Goal: Task Accomplishment & Management: Manage account settings

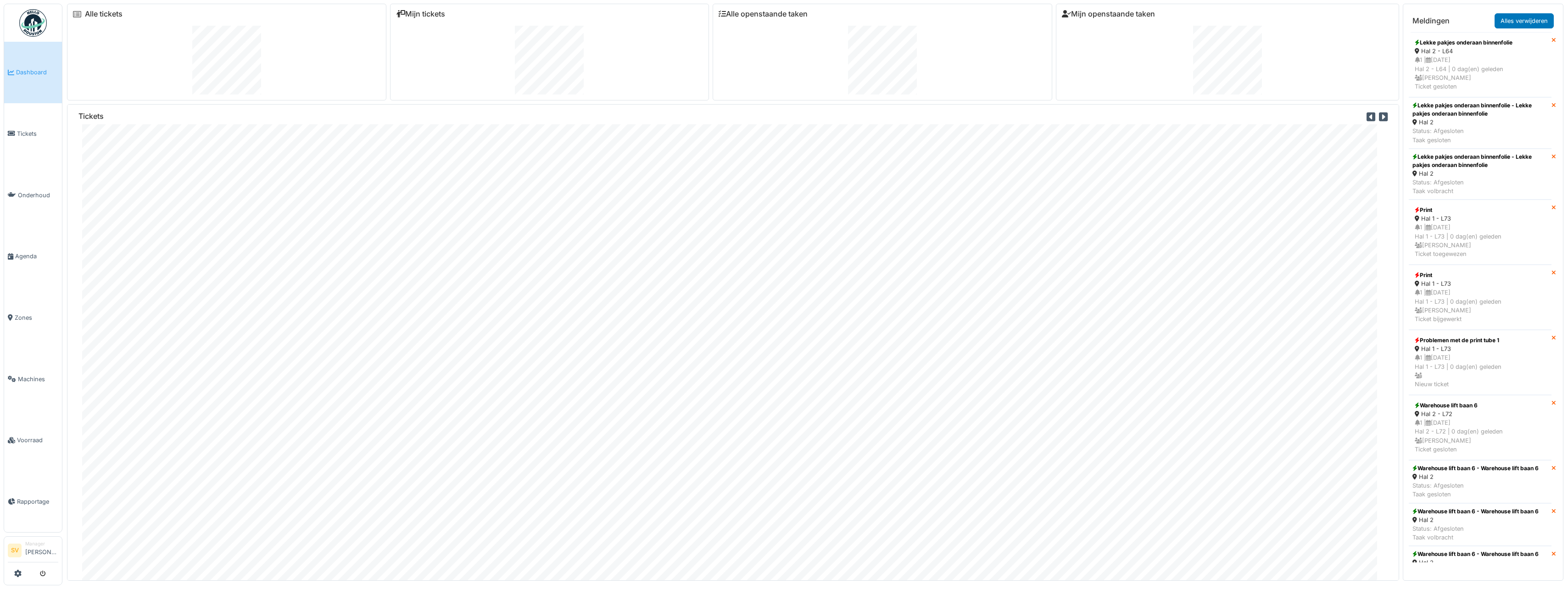
drag, startPoint x: 0, startPoint y: 0, endPoint x: 37, endPoint y: 70, distance: 79.2
click at [37, 70] on span "Dashboard" at bounding box center [37, 71] width 42 height 9
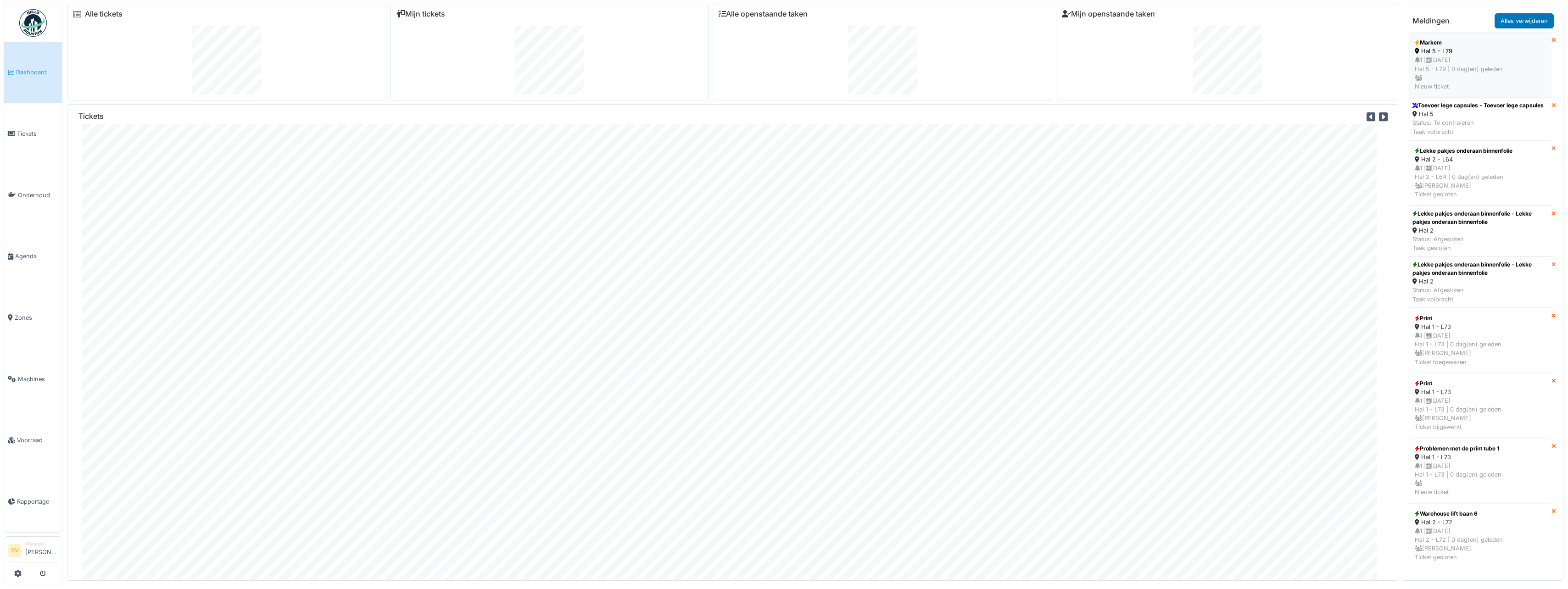
click at [1483, 76] on div "1 | [DATE] Hal 5 - L79 | 0 dag(en) geleden Nieuw ticket" at bounding box center [1480, 72] width 130 height 35
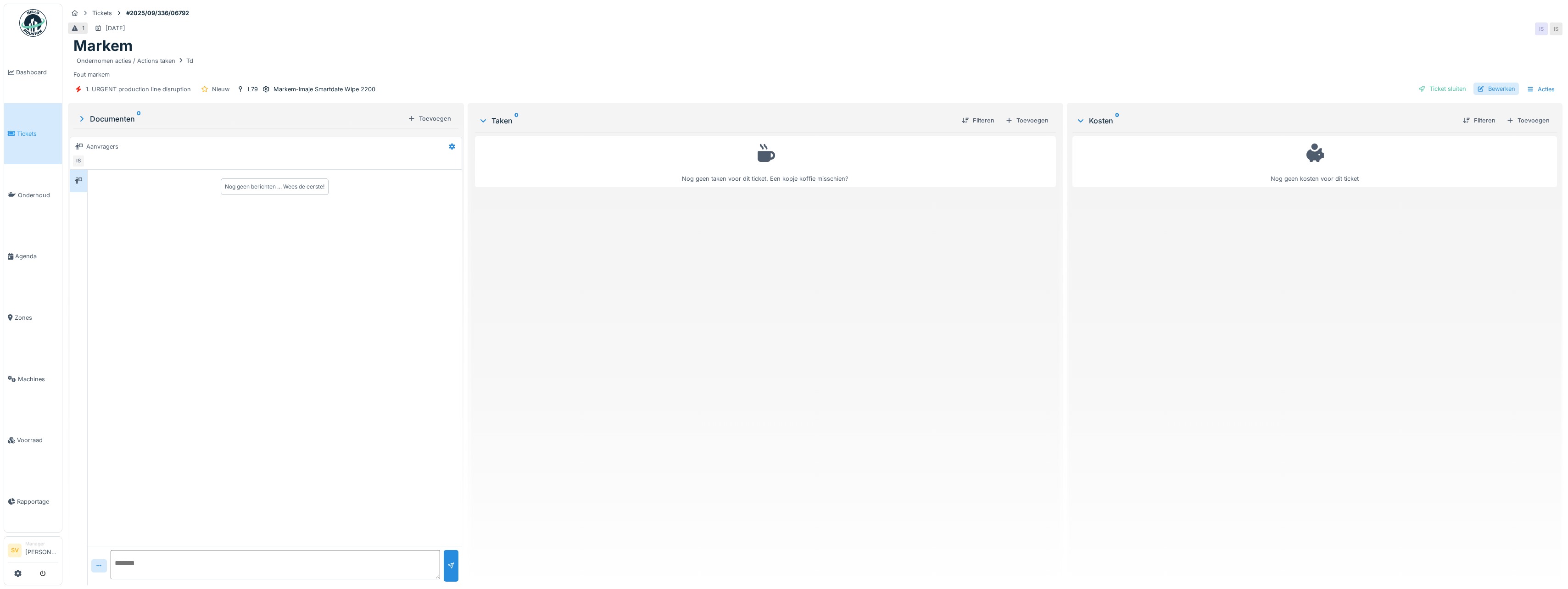
click at [1491, 89] on div "Bewerken" at bounding box center [1496, 88] width 45 height 12
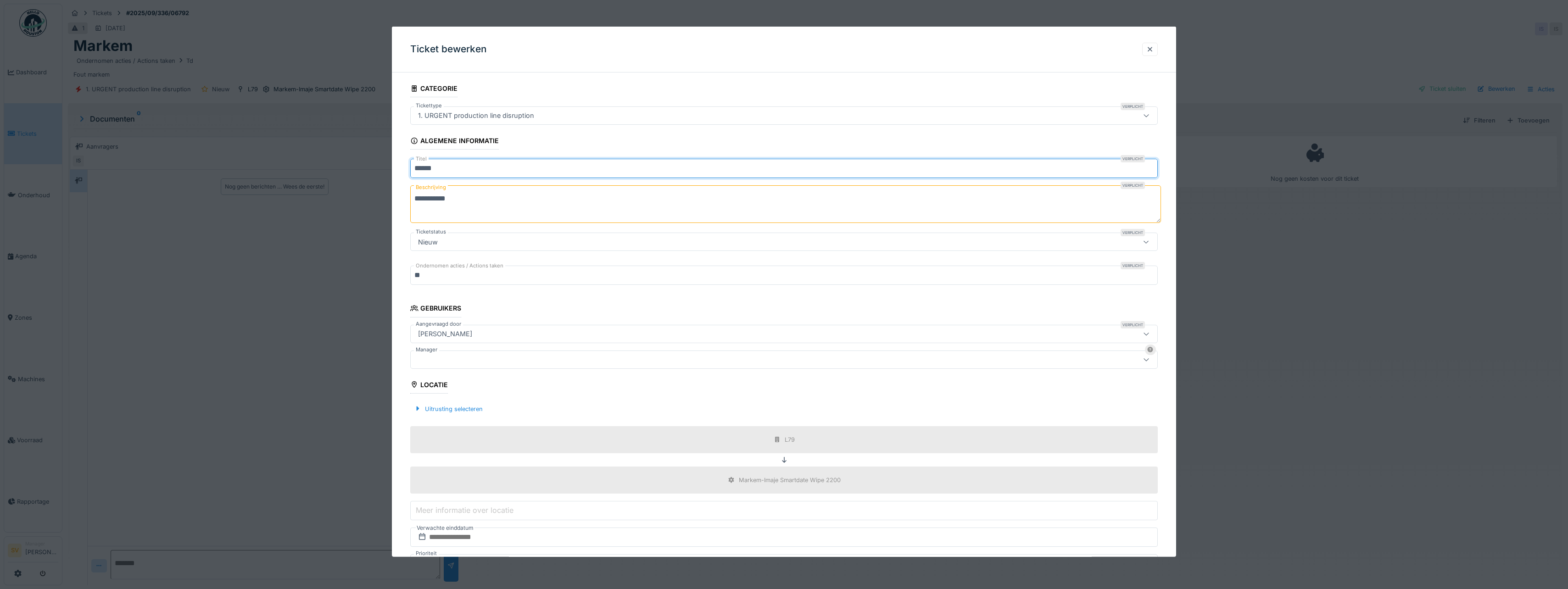
click at [459, 171] on input "******" at bounding box center [784, 168] width 748 height 19
type input "**********"
click at [434, 355] on div at bounding box center [743, 359] width 658 height 10
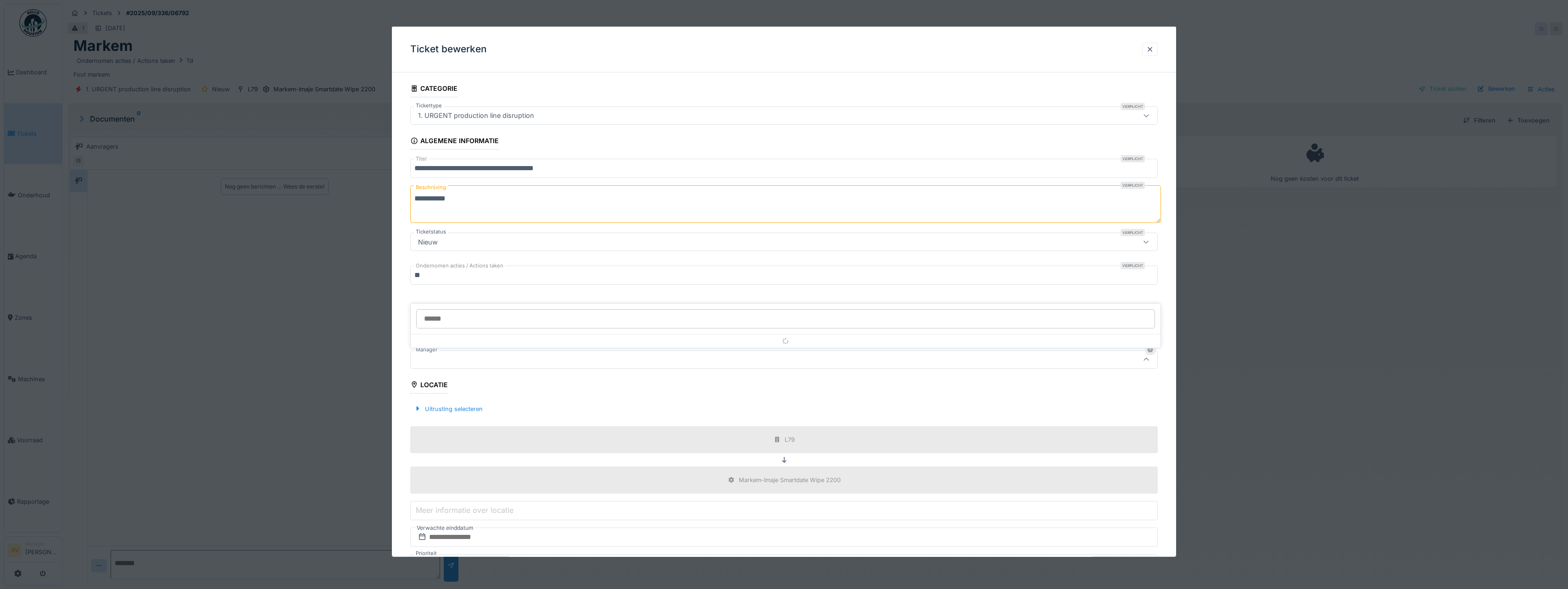
scroll to position [68, 0]
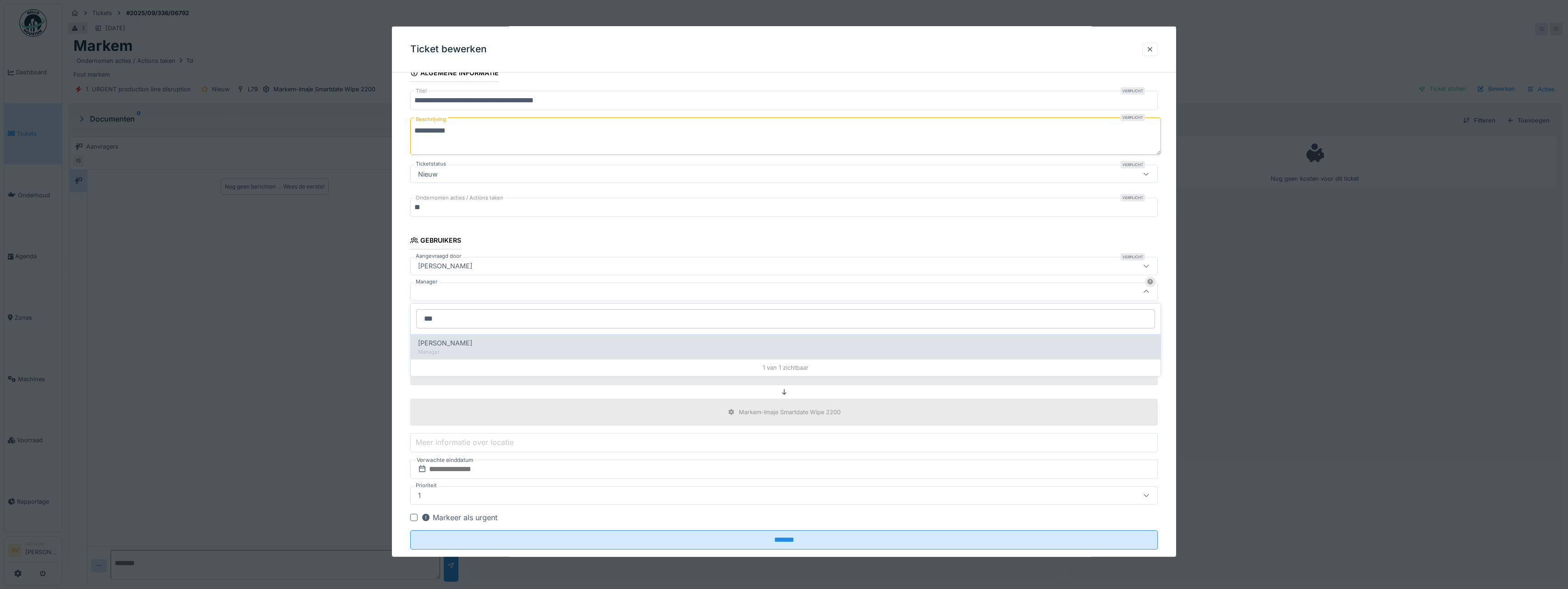
type input "***"
click at [451, 340] on span "[PERSON_NAME]" at bounding box center [445, 342] width 54 height 10
type input "****"
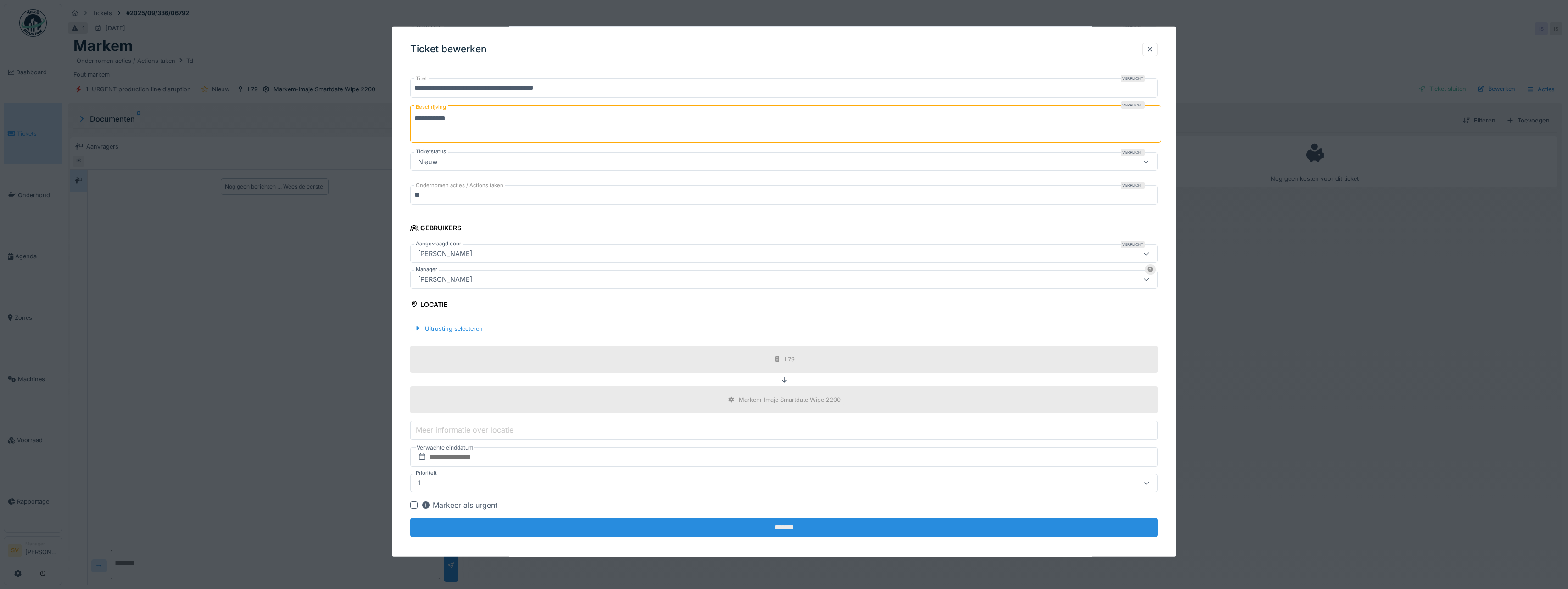
scroll to position [86, 0]
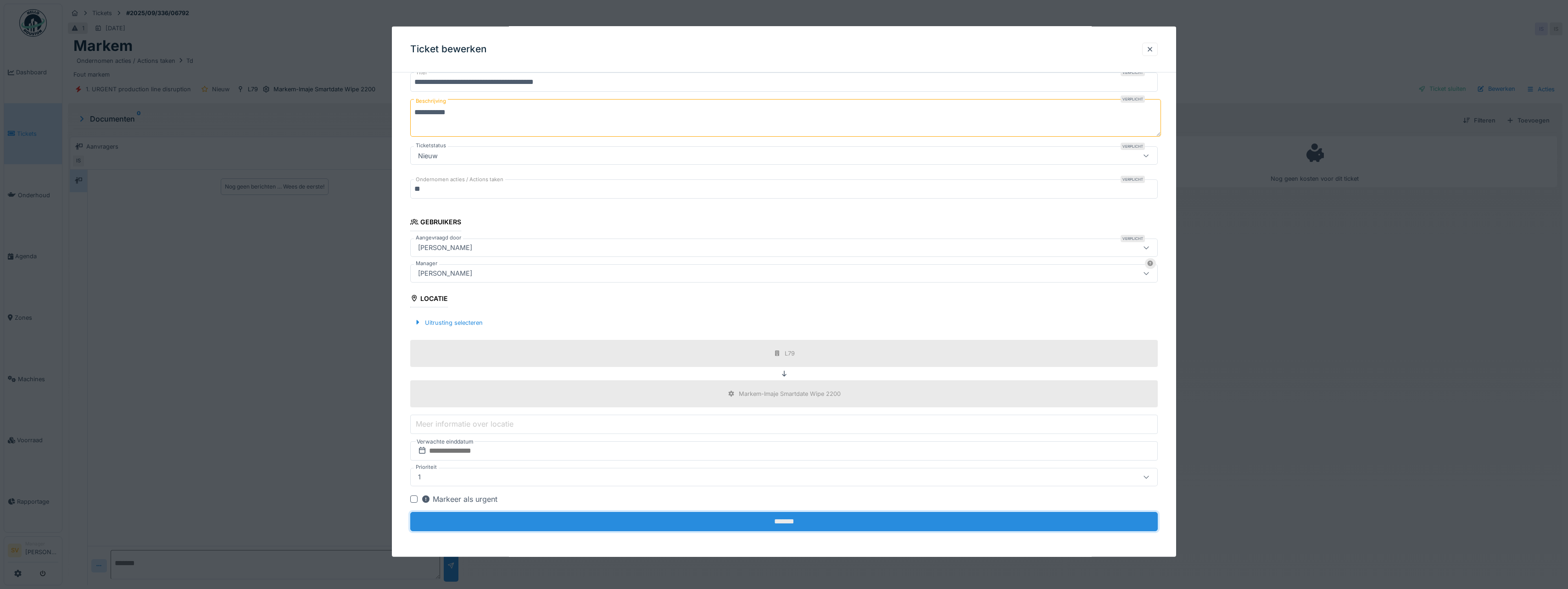
click at [780, 518] on input "*******" at bounding box center [784, 521] width 748 height 19
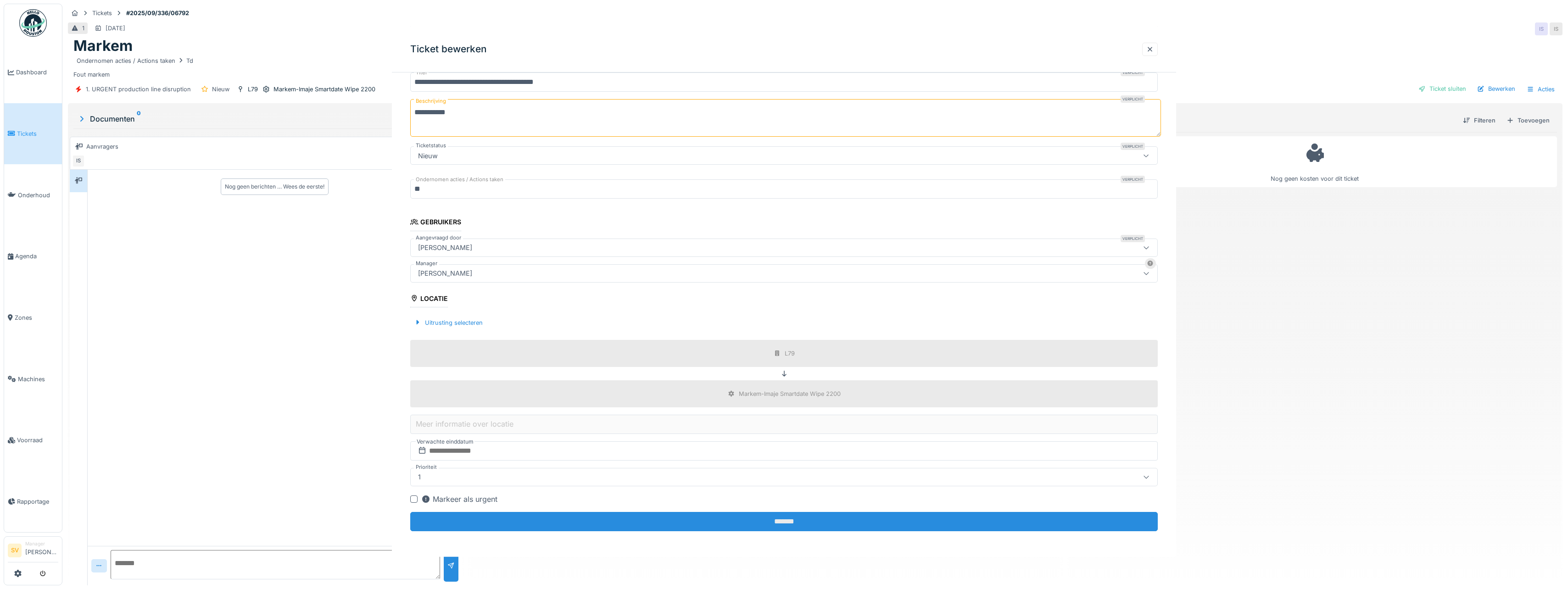
scroll to position [0, 0]
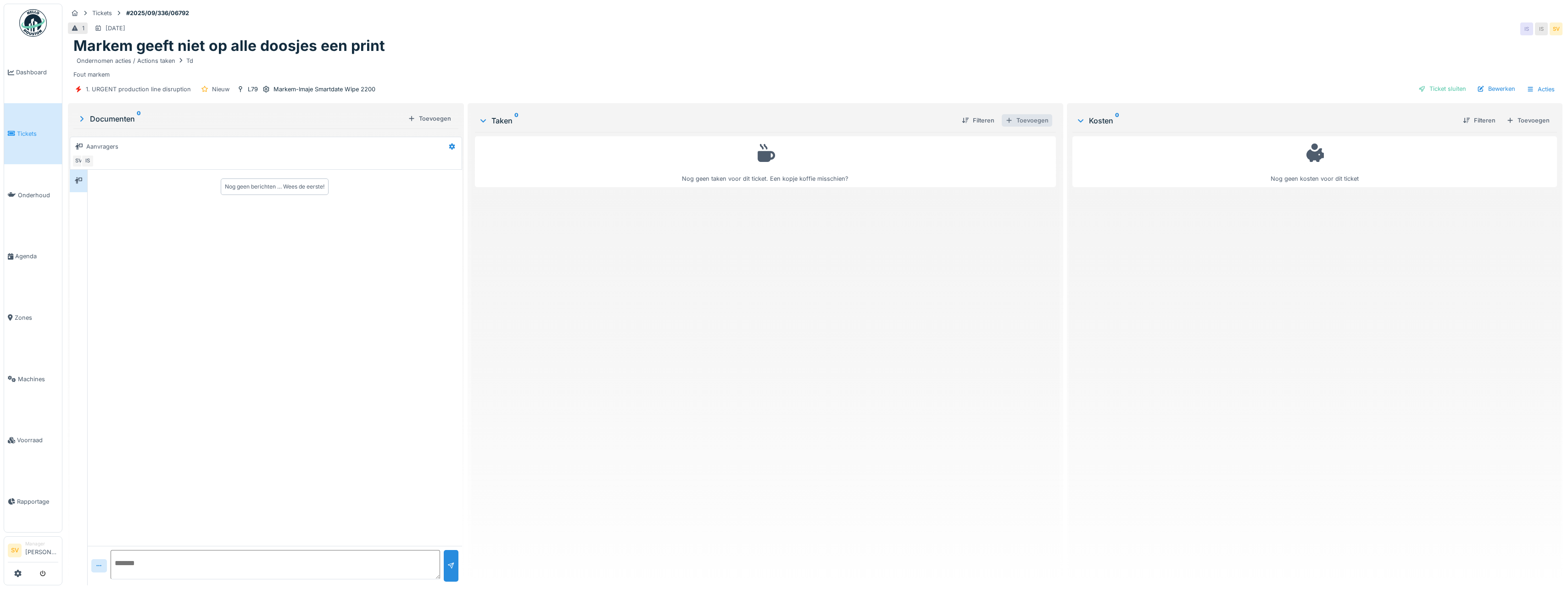
click at [1028, 120] on div "Toevoegen" at bounding box center [1027, 120] width 50 height 12
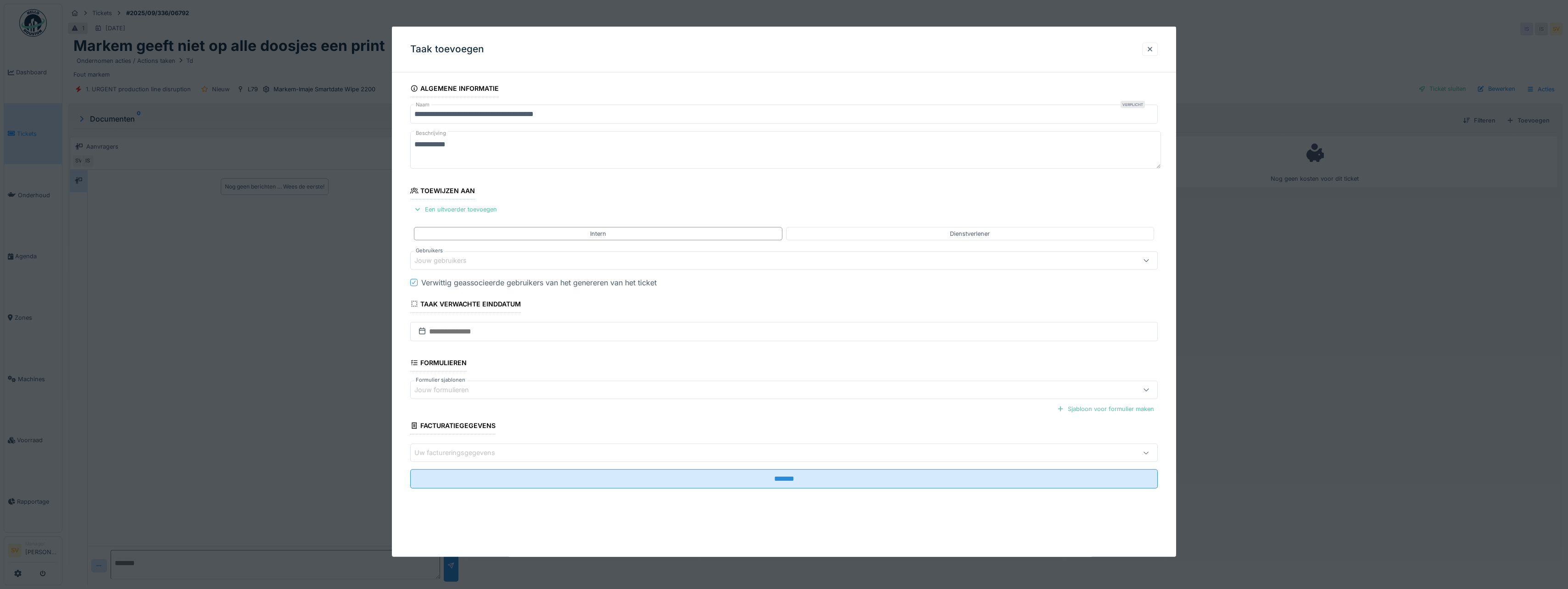
click at [440, 263] on div "Jouw gebruikers" at bounding box center [447, 260] width 65 height 10
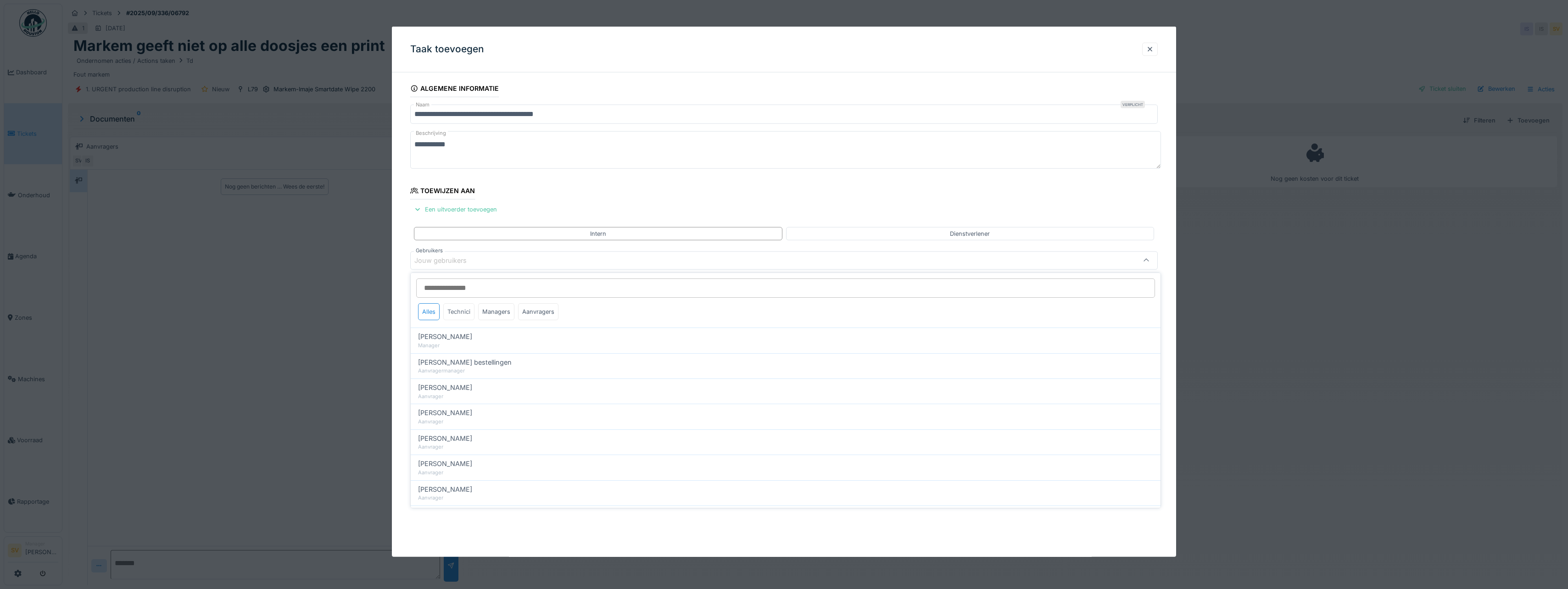
click at [457, 314] on div "Technici" at bounding box center [459, 312] width 31 height 17
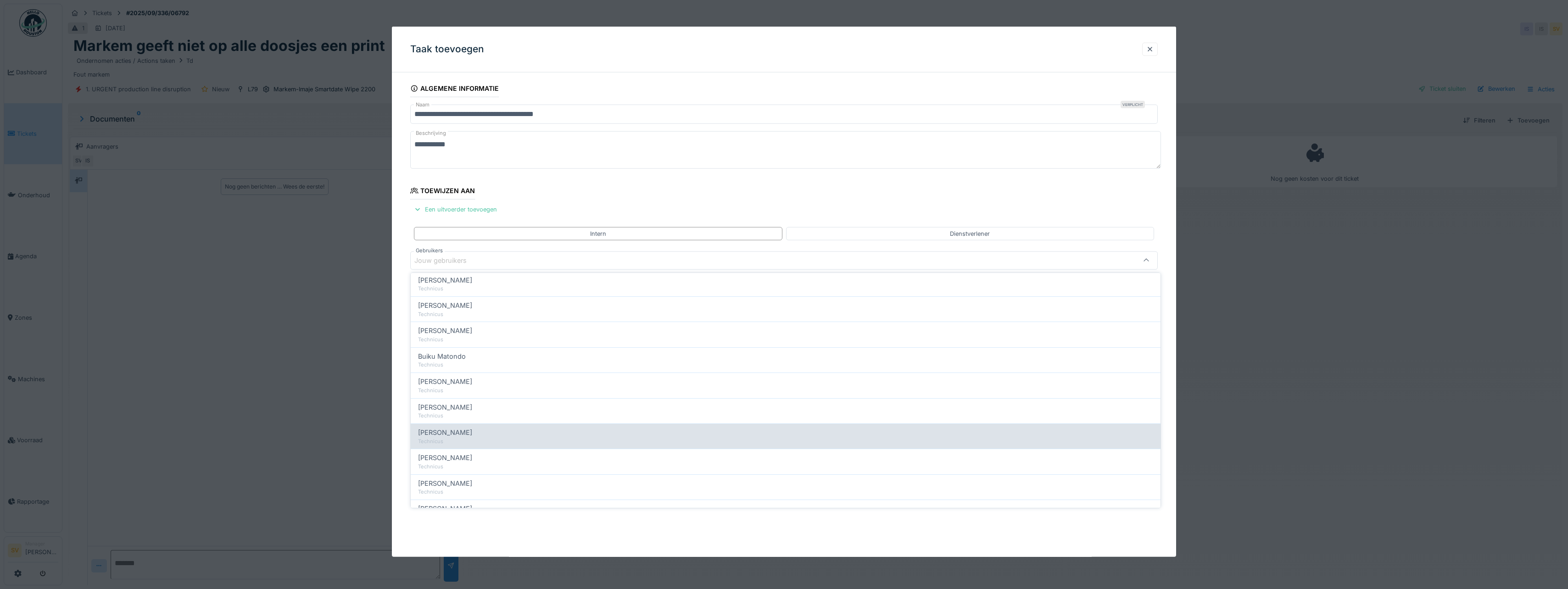
scroll to position [137, 0]
click at [440, 430] on span "Ismail Kosar" at bounding box center [445, 428] width 54 height 10
type input "****"
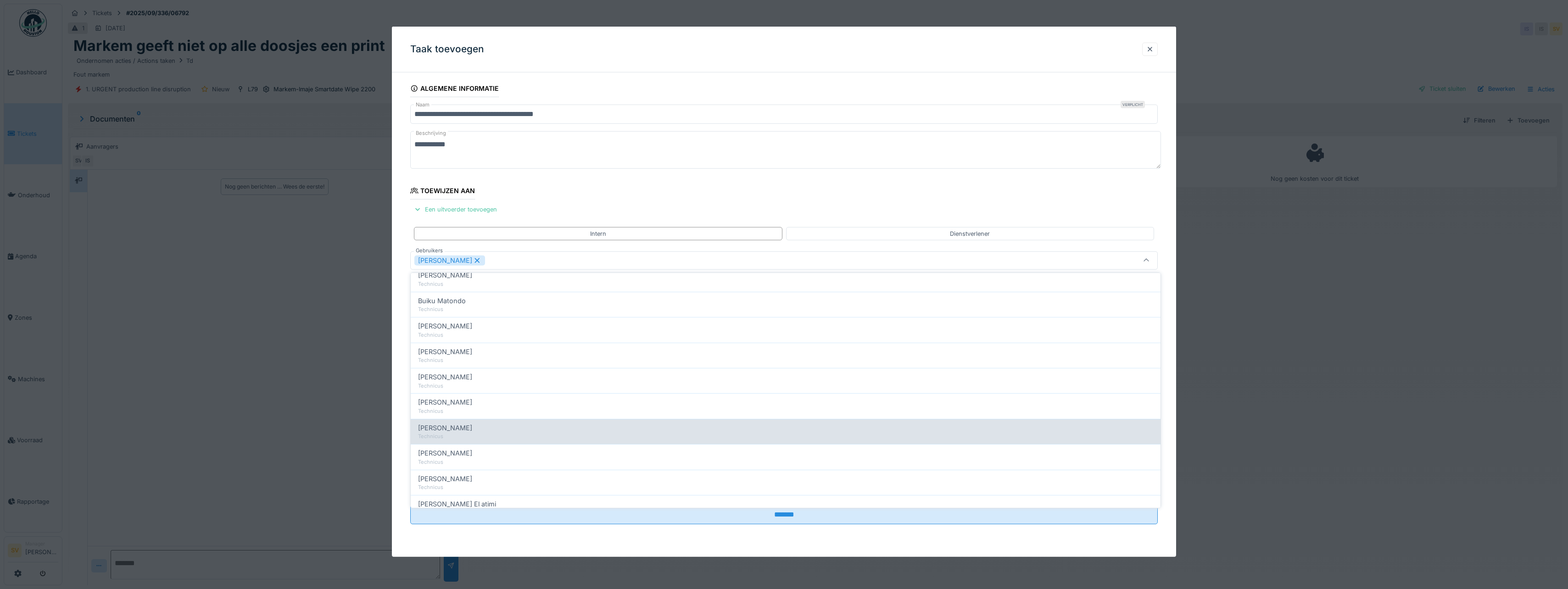
scroll to position [0, 0]
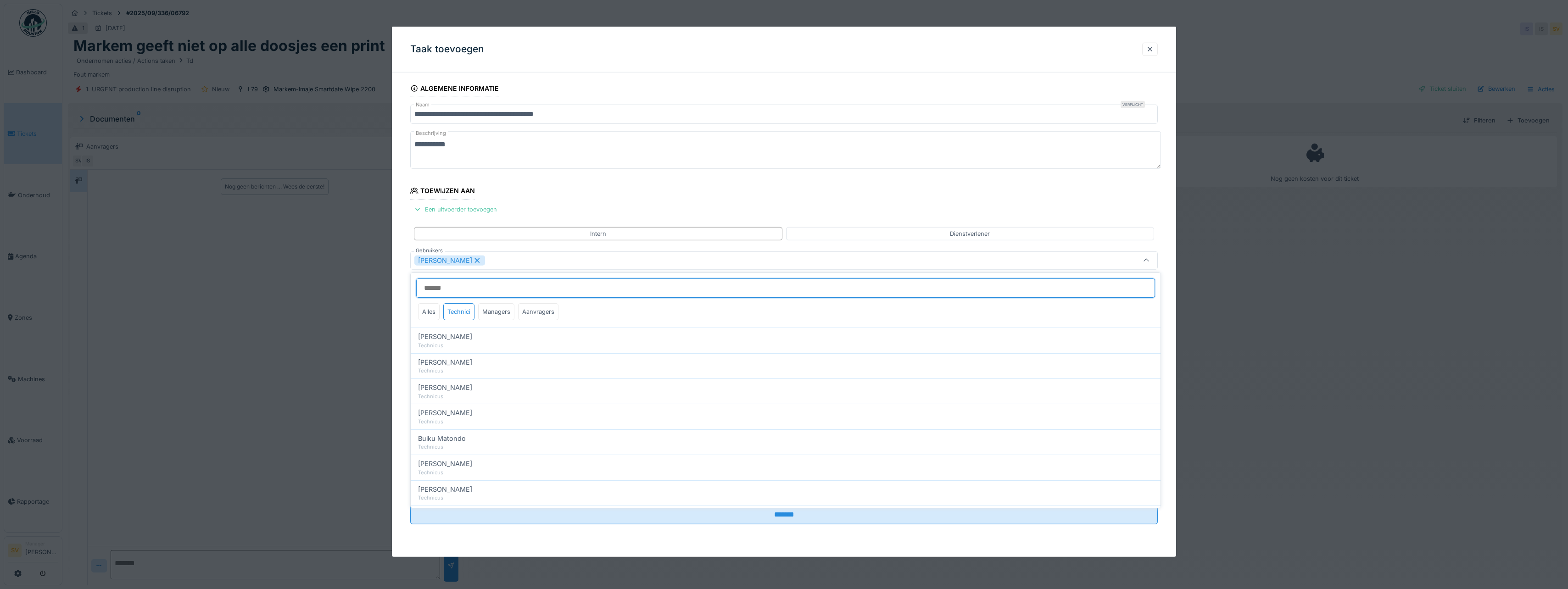
click at [482, 287] on input "Gebruikers" at bounding box center [785, 288] width 739 height 19
click at [1149, 260] on icon at bounding box center [1146, 261] width 7 height 6
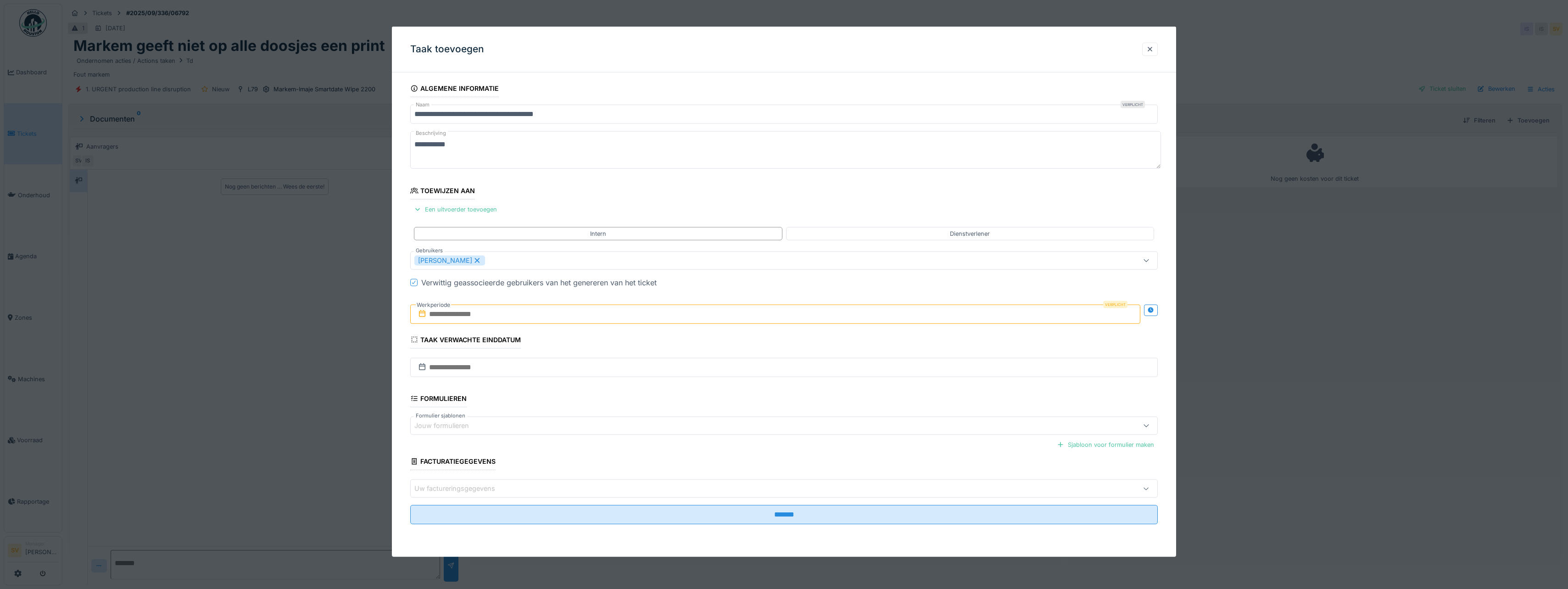
drag, startPoint x: 461, startPoint y: 312, endPoint x: 486, endPoint y: 314, distance: 25.1
click at [461, 312] on input "text" at bounding box center [775, 314] width 730 height 19
click at [732, 433] on div "29" at bounding box center [732, 434] width 12 height 12
click at [746, 435] on div "30" at bounding box center [747, 433] width 12 height 13
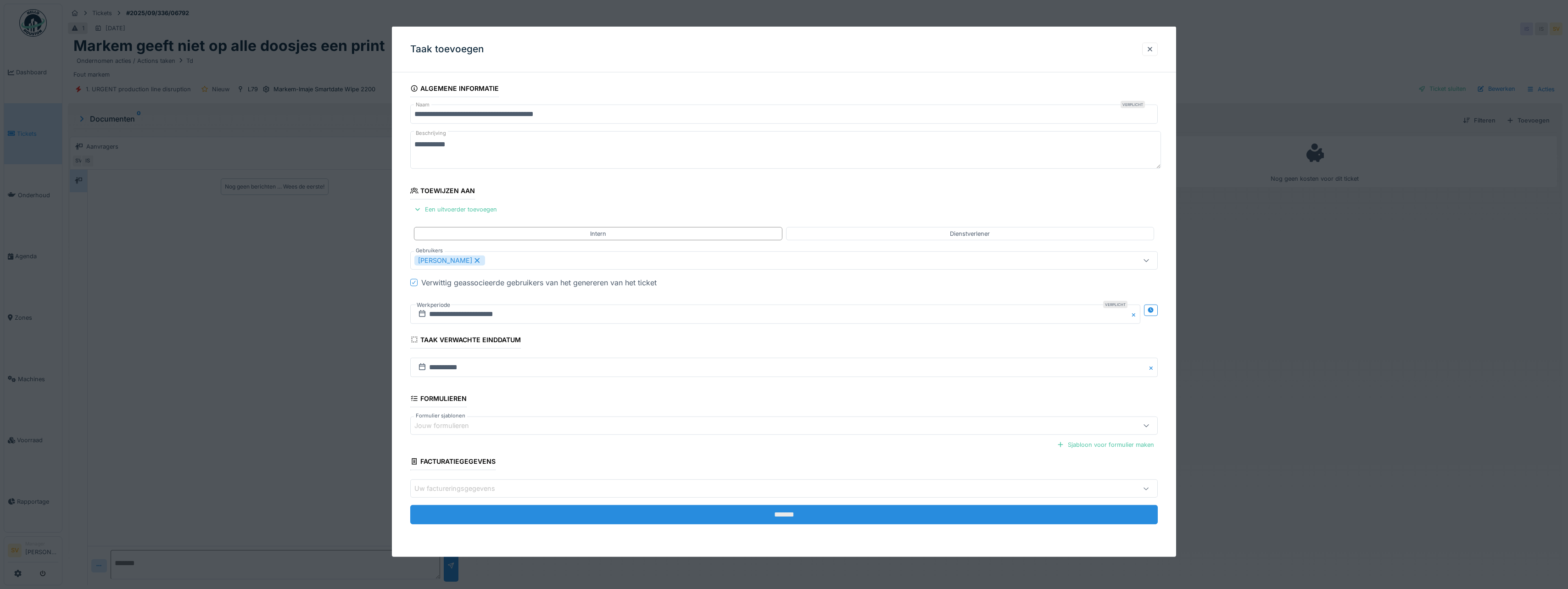
click at [787, 516] on input "*******" at bounding box center [784, 515] width 748 height 19
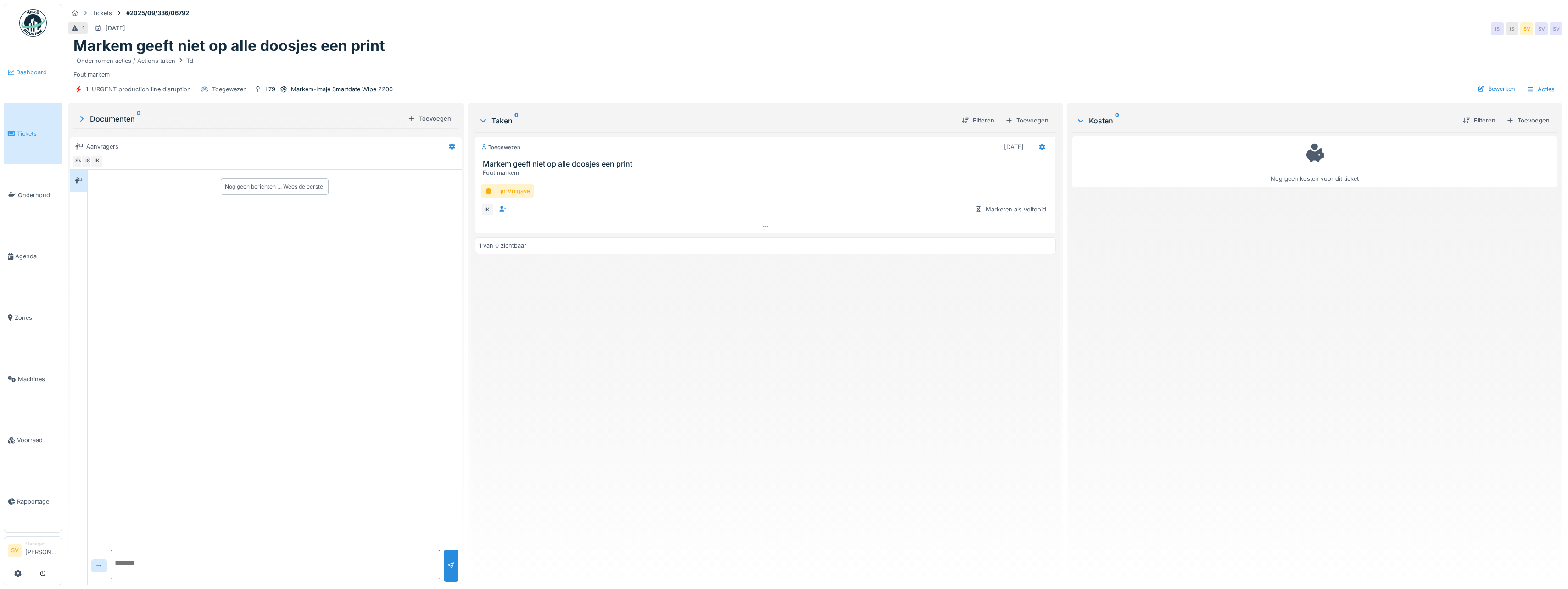
click at [30, 71] on span "Dashboard" at bounding box center [37, 71] width 42 height 9
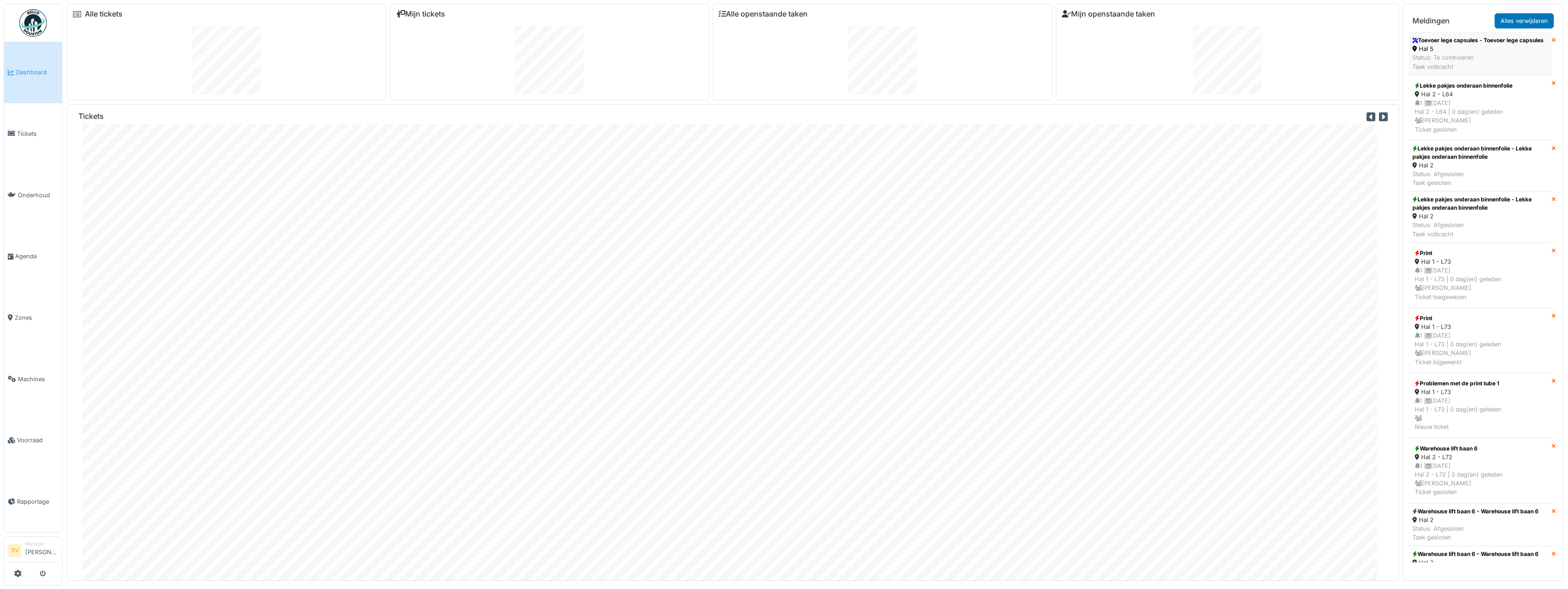
click at [1472, 63] on div "Status: Te controleren Taak volbracht" at bounding box center [1478, 62] width 131 height 17
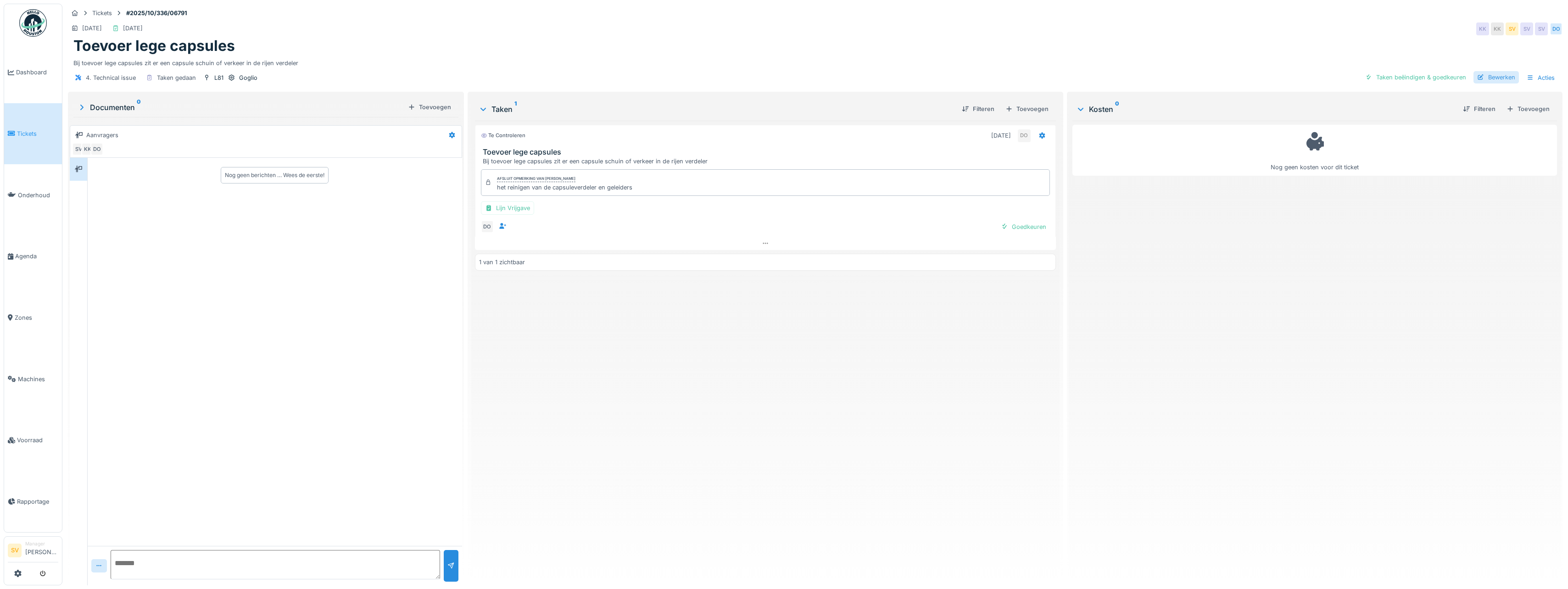
click at [1500, 77] on div "Bewerken" at bounding box center [1496, 78] width 45 height 12
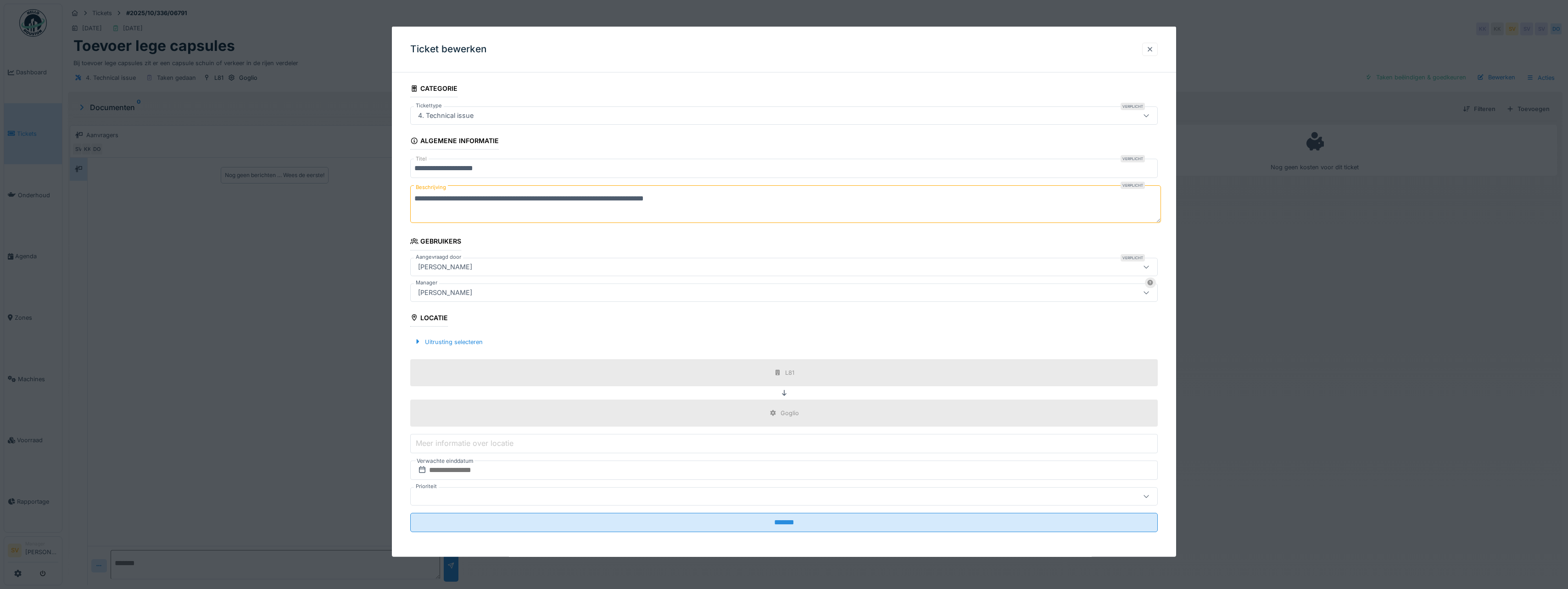
click at [1152, 49] on div at bounding box center [1149, 49] width 7 height 9
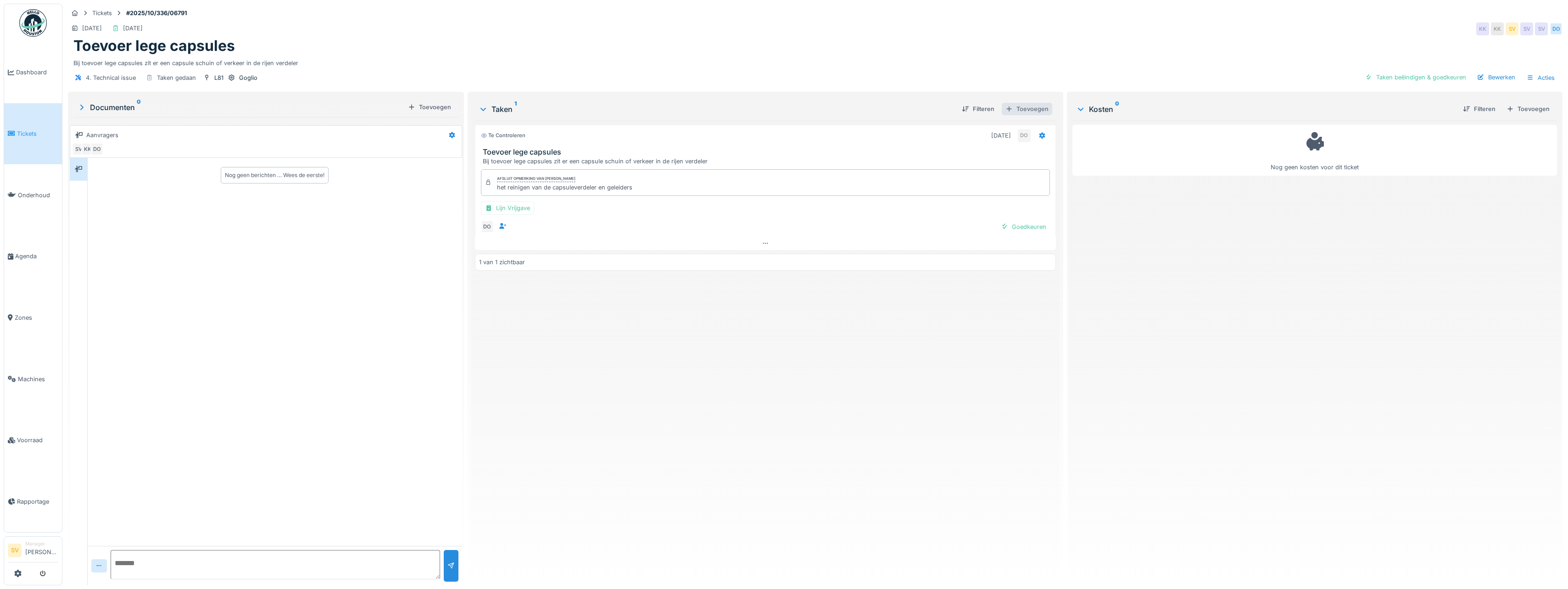
click at [1031, 108] on div "Toevoegen" at bounding box center [1027, 109] width 50 height 12
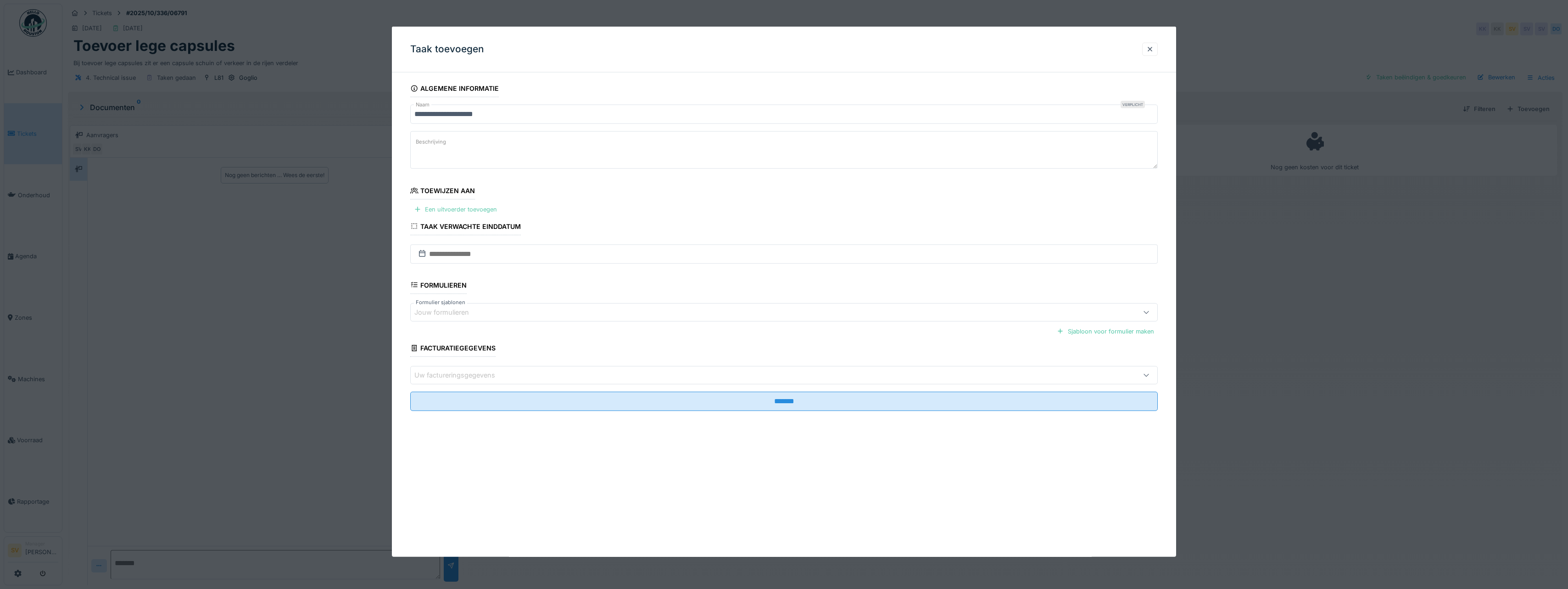
click at [449, 210] on div "Een uitvoerder toevoegen" at bounding box center [455, 210] width 90 height 12
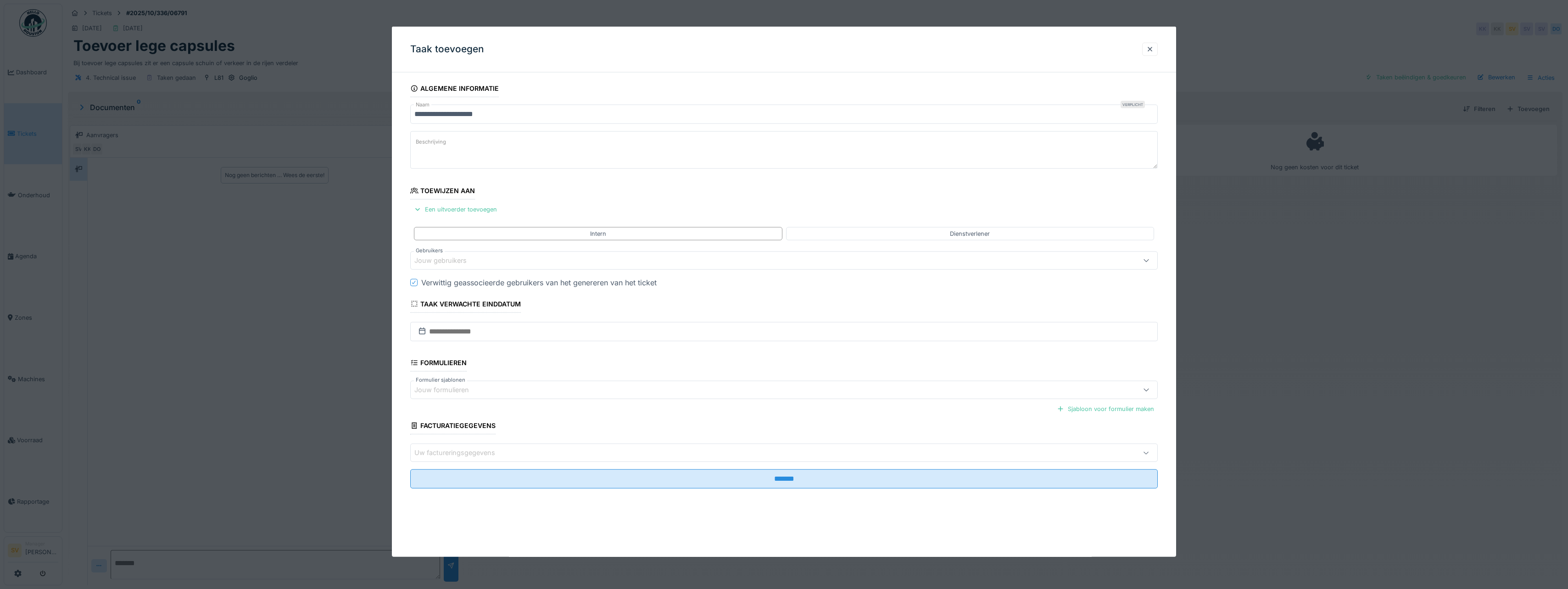
click at [443, 262] on div "Jouw gebruikers" at bounding box center [447, 260] width 65 height 10
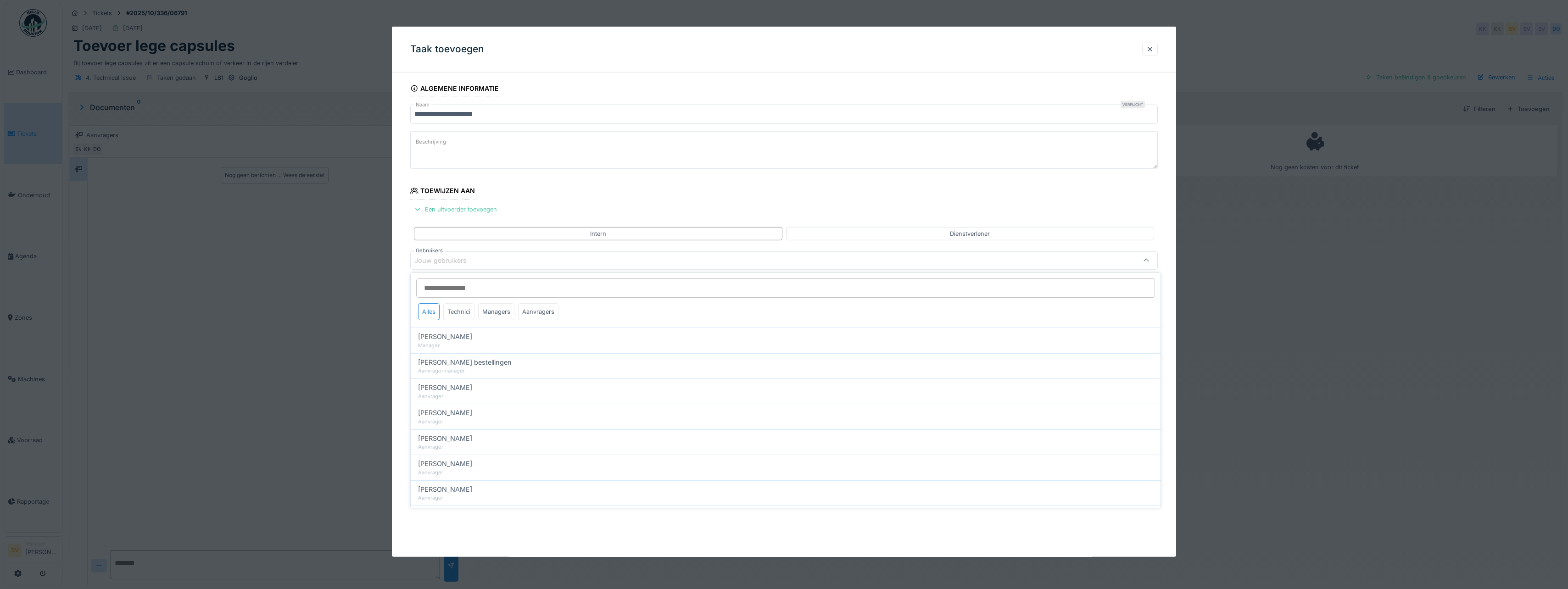
click at [460, 312] on div "Technici" at bounding box center [459, 312] width 31 height 17
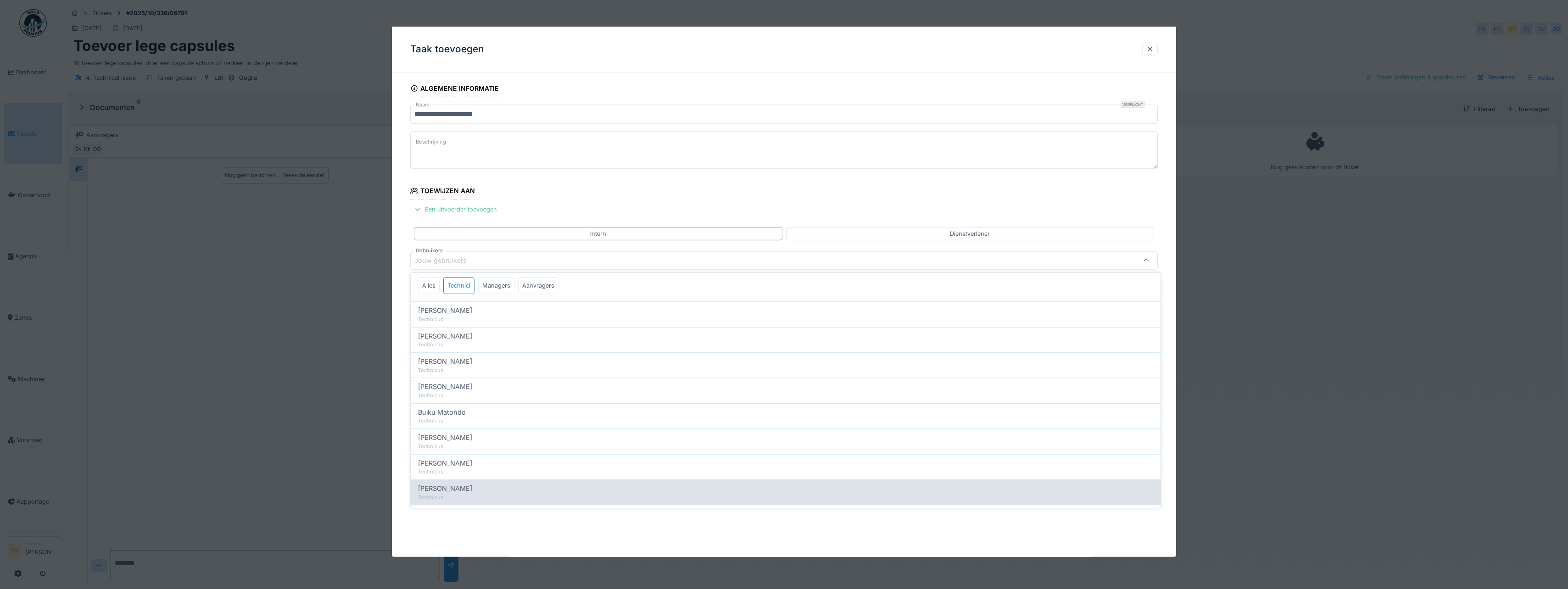
scroll to position [92, 0]
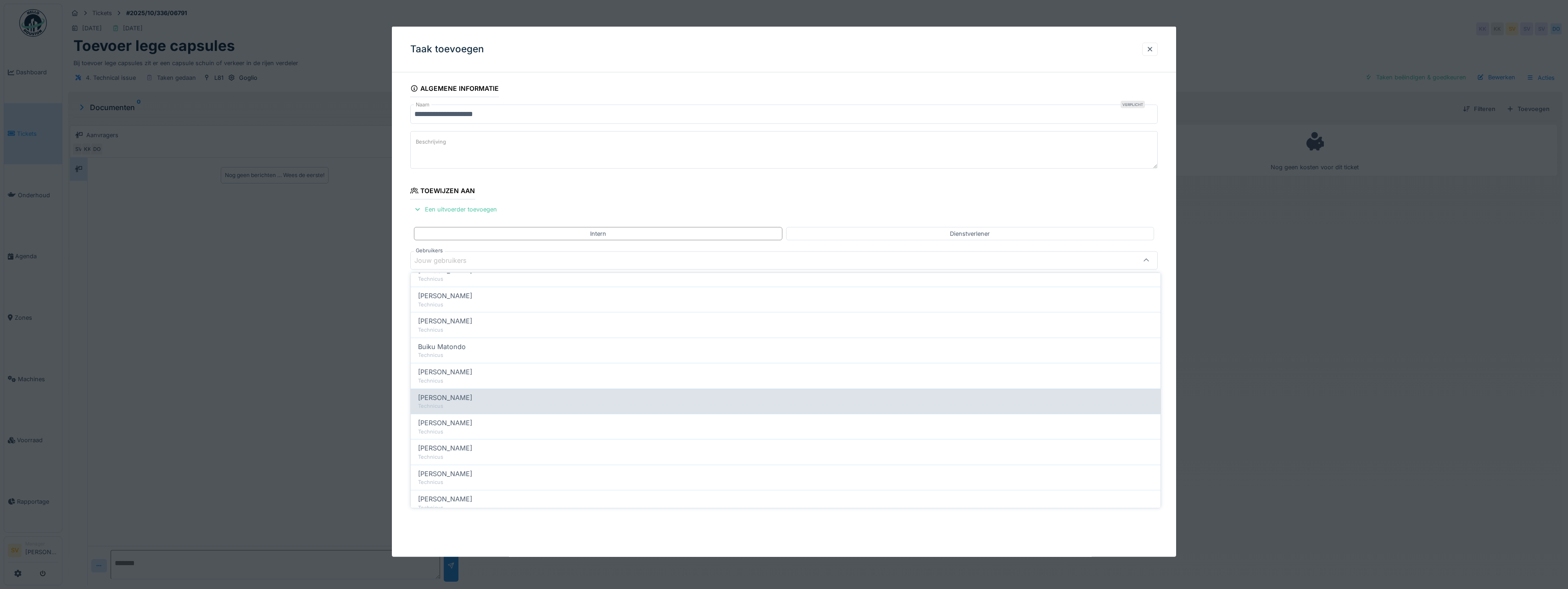
click at [449, 400] on span "Damian Olejnik" at bounding box center [445, 397] width 54 height 10
type input "****"
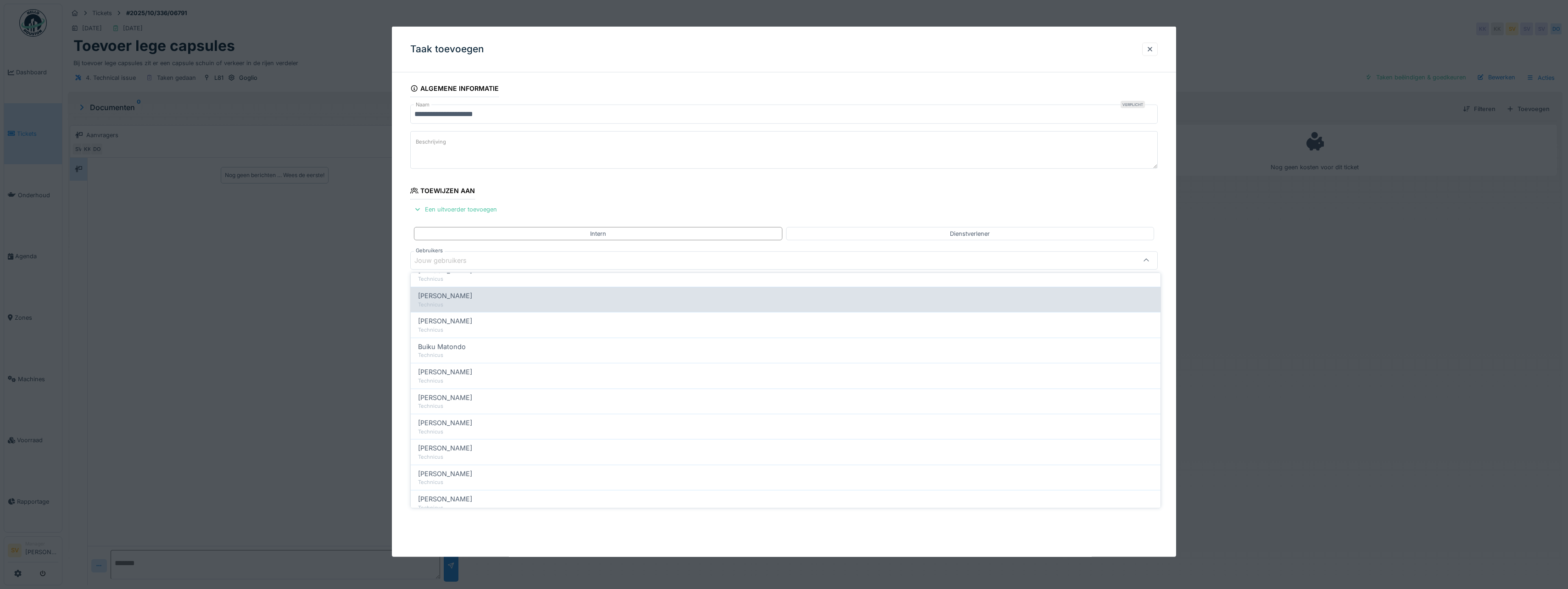
scroll to position [0, 0]
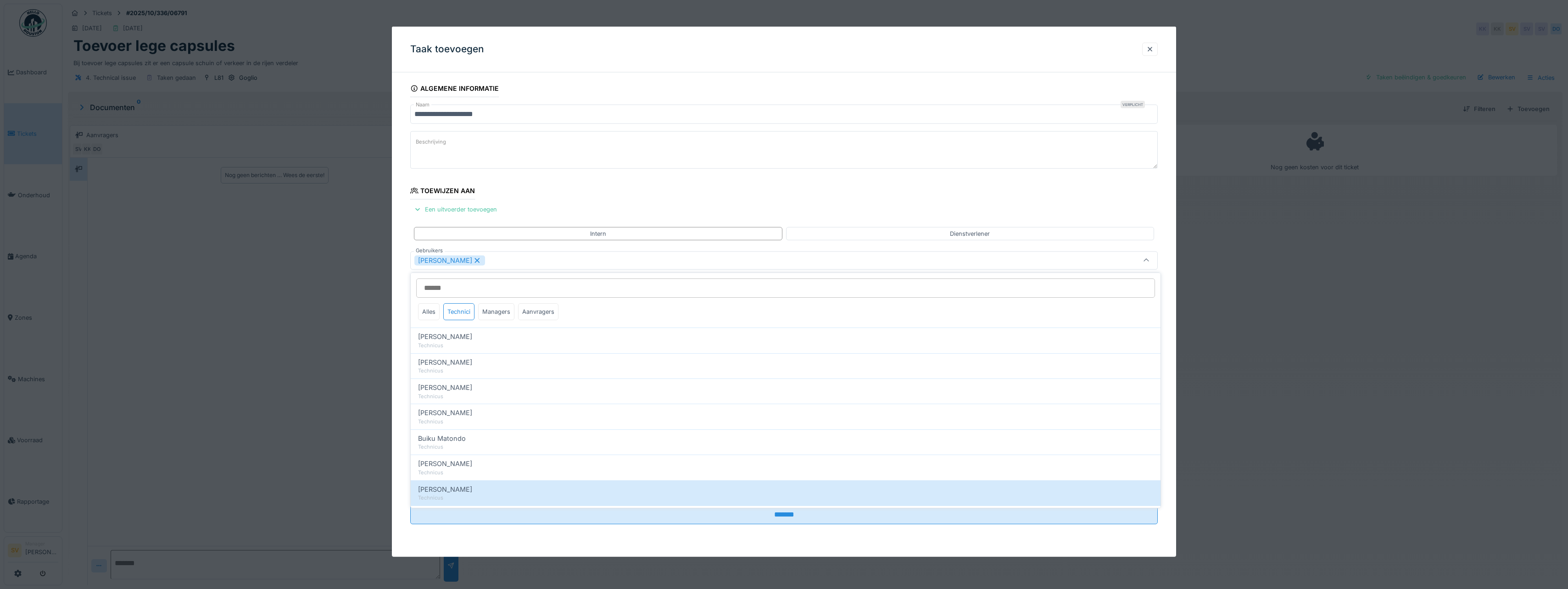
click at [1150, 260] on icon at bounding box center [1146, 261] width 7 height 6
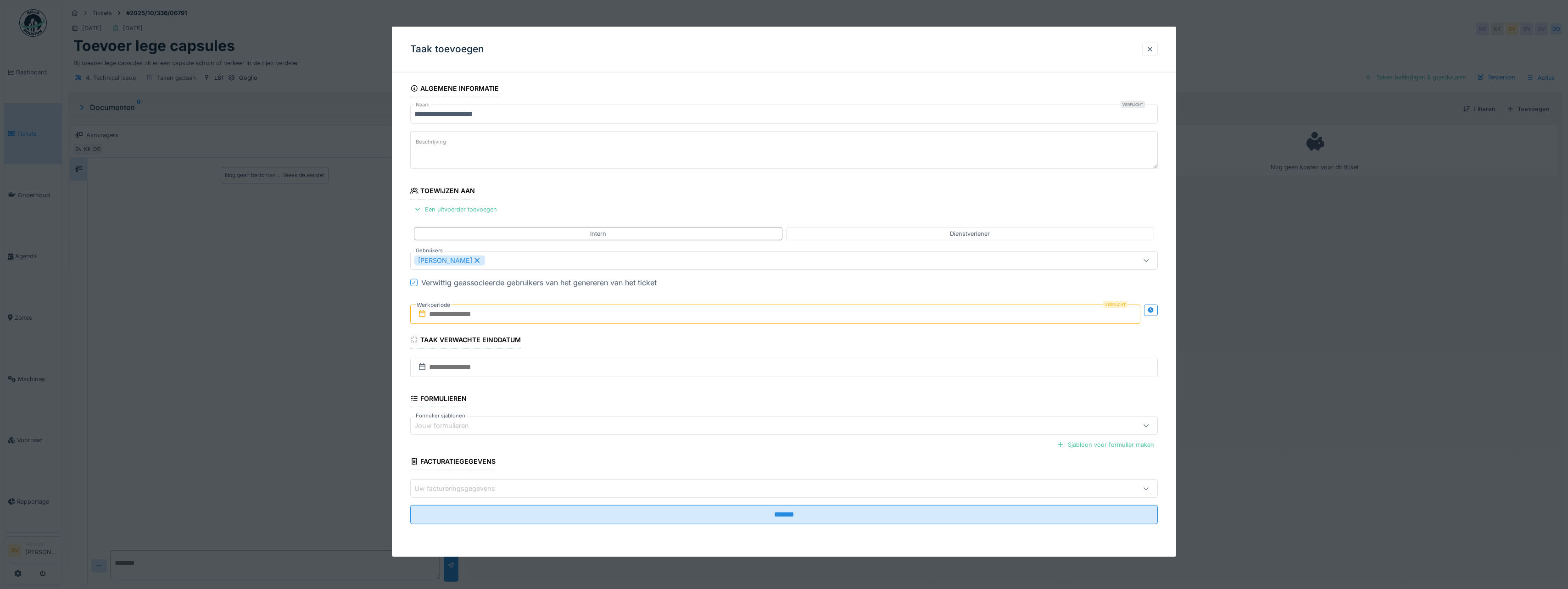
click at [446, 314] on input "text" at bounding box center [775, 314] width 730 height 19
drag, startPoint x: 731, startPoint y: 431, endPoint x: 741, endPoint y: 433, distance: 10.2
click at [731, 431] on div "29" at bounding box center [732, 434] width 12 height 12
click at [746, 435] on div "30" at bounding box center [747, 433] width 12 height 13
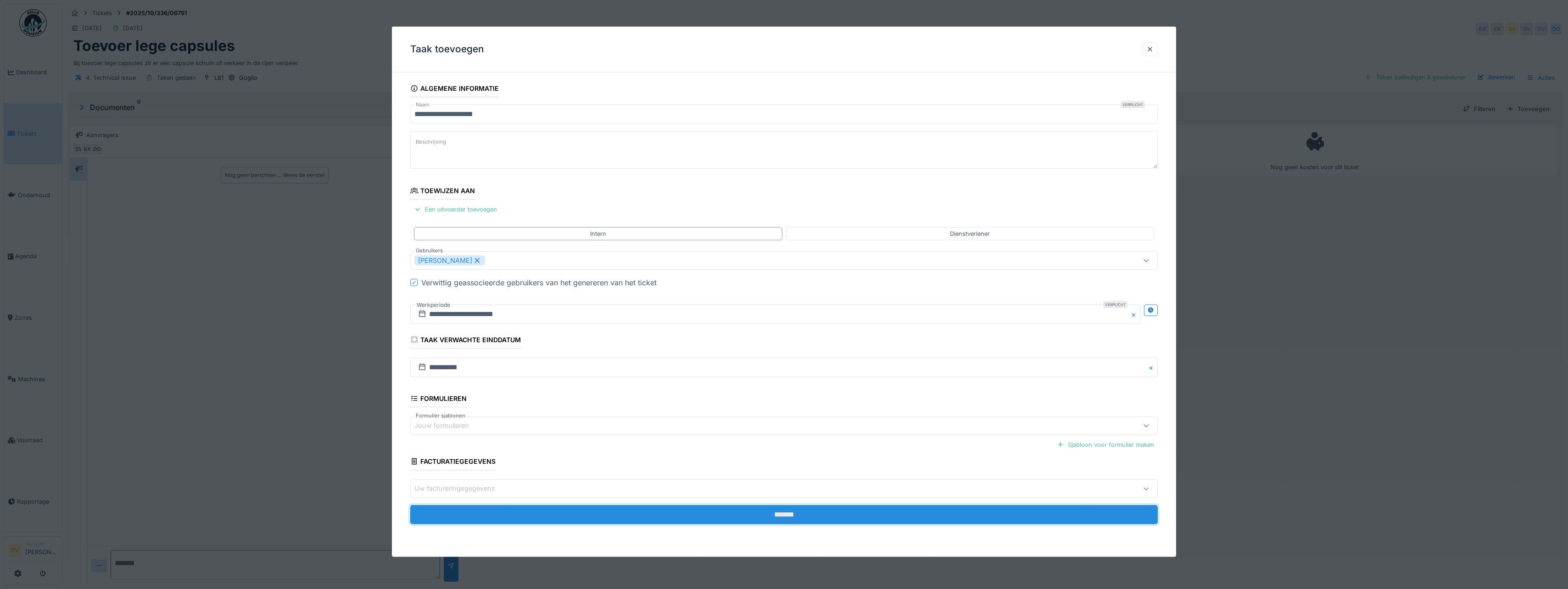
click at [777, 515] on input "*******" at bounding box center [784, 515] width 748 height 19
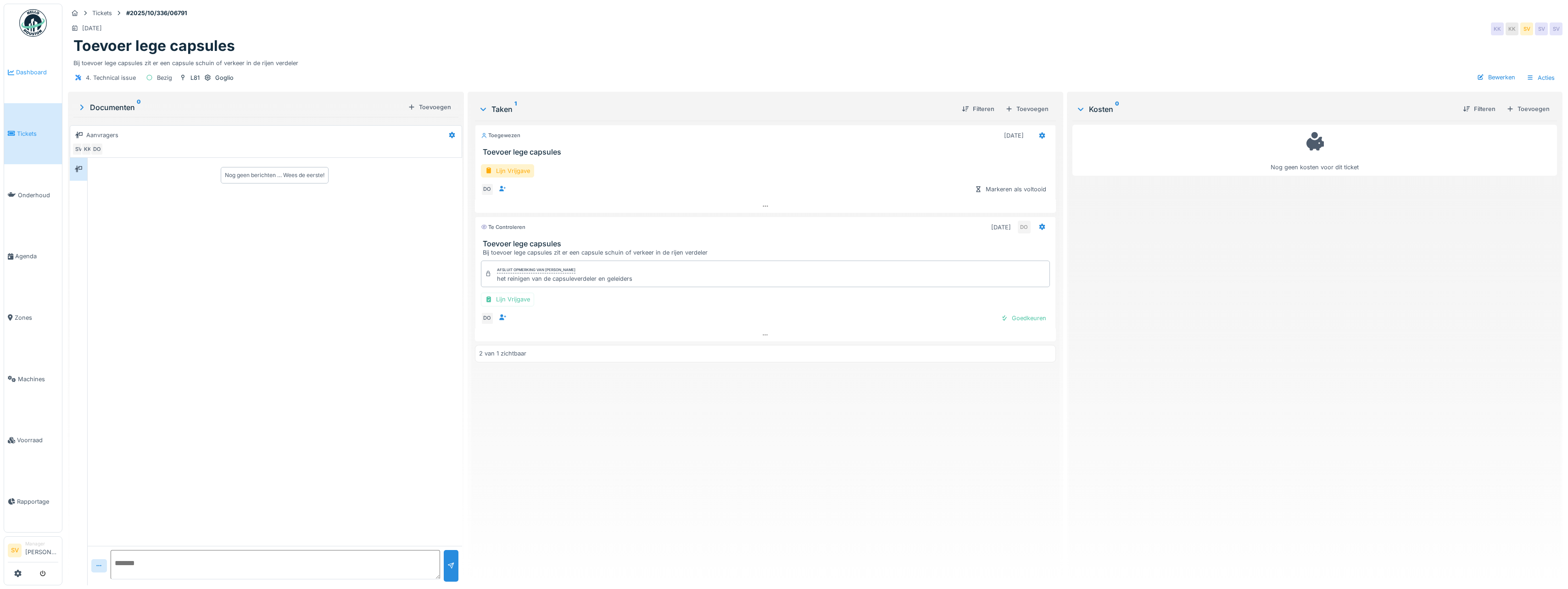
click at [23, 75] on span "Dashboard" at bounding box center [37, 71] width 42 height 9
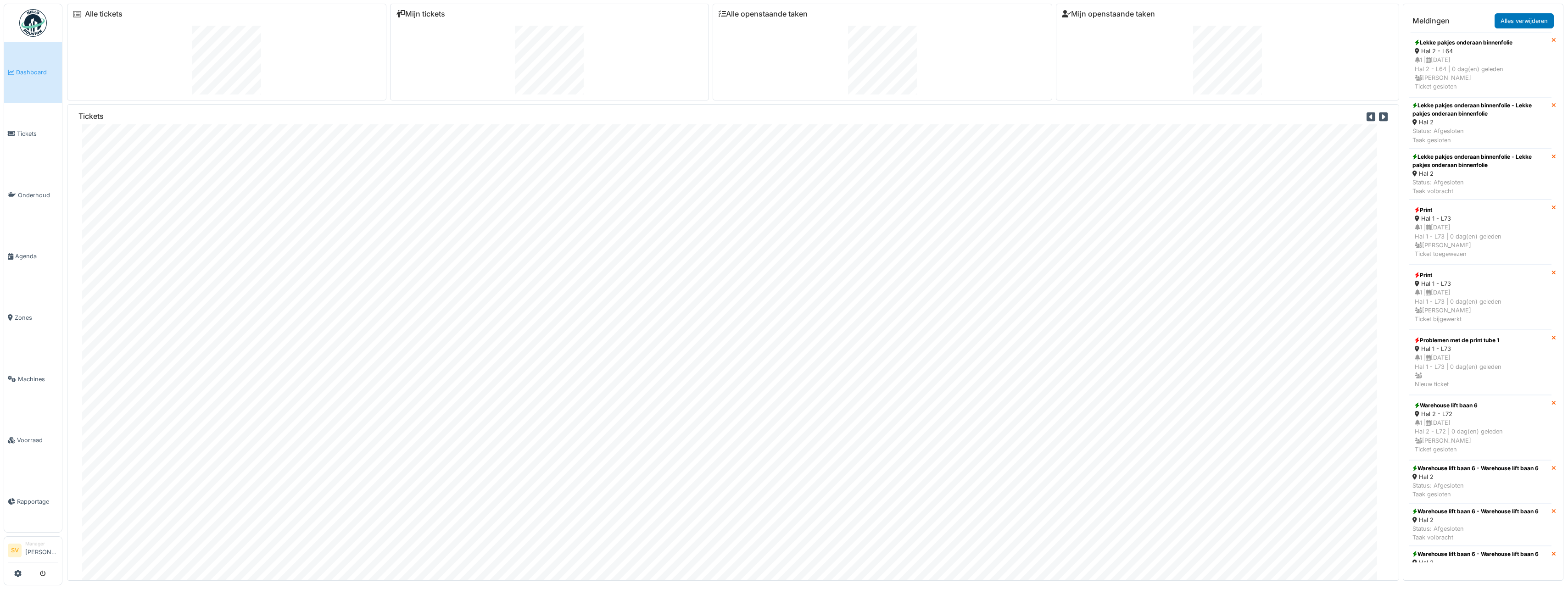
click at [31, 74] on span "Dashboard" at bounding box center [37, 71] width 42 height 9
